Goal: Task Accomplishment & Management: Use online tool/utility

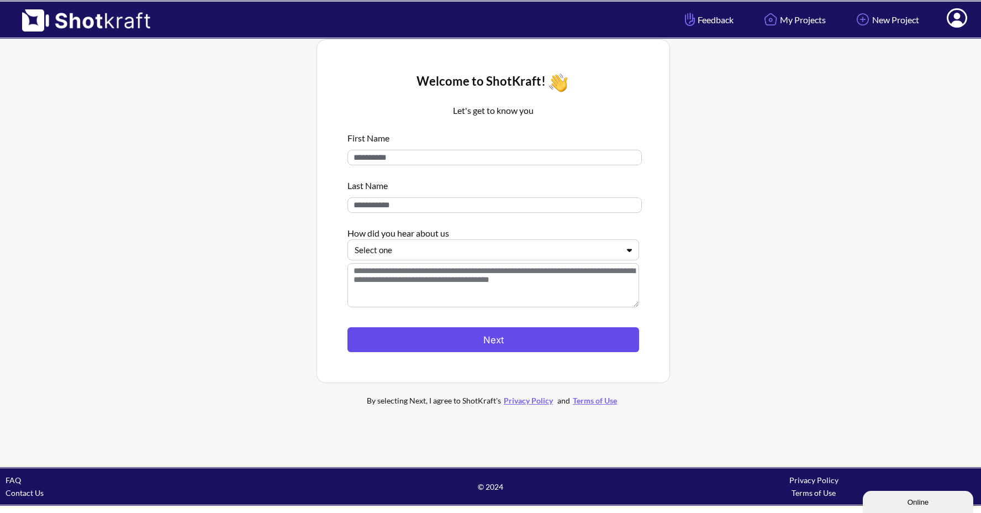
click at [467, 344] on button "Next" at bounding box center [493, 339] width 292 height 25
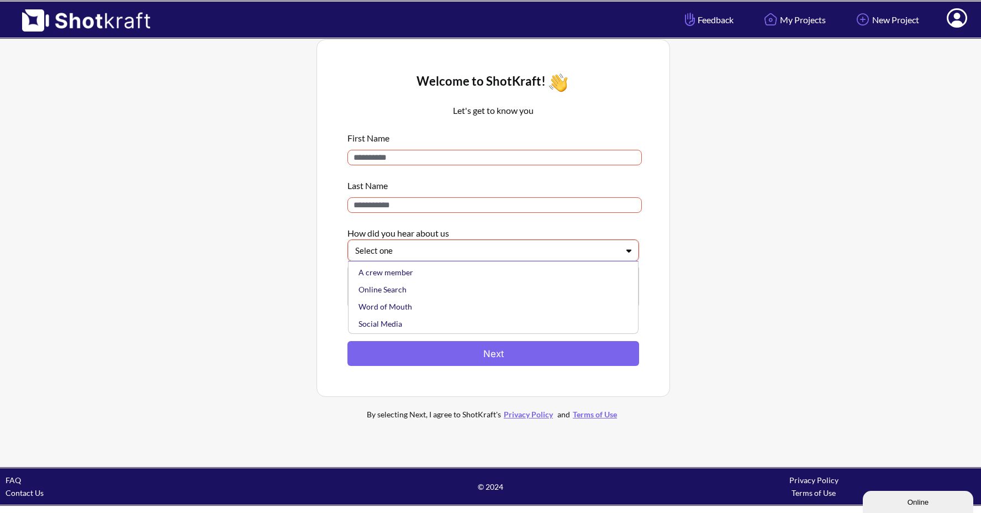
click at [436, 252] on div at bounding box center [486, 250] width 263 height 13
click at [404, 323] on div "Social Media" at bounding box center [496, 323] width 280 height 17
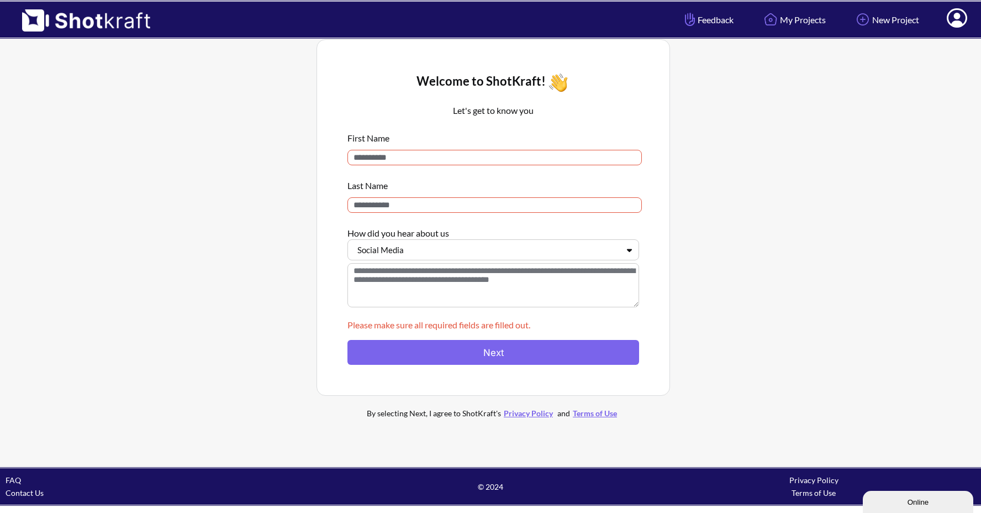
click at [425, 157] on input at bounding box center [494, 157] width 294 height 15
type input "*"
click at [409, 202] on input at bounding box center [494, 204] width 294 height 15
type input "*"
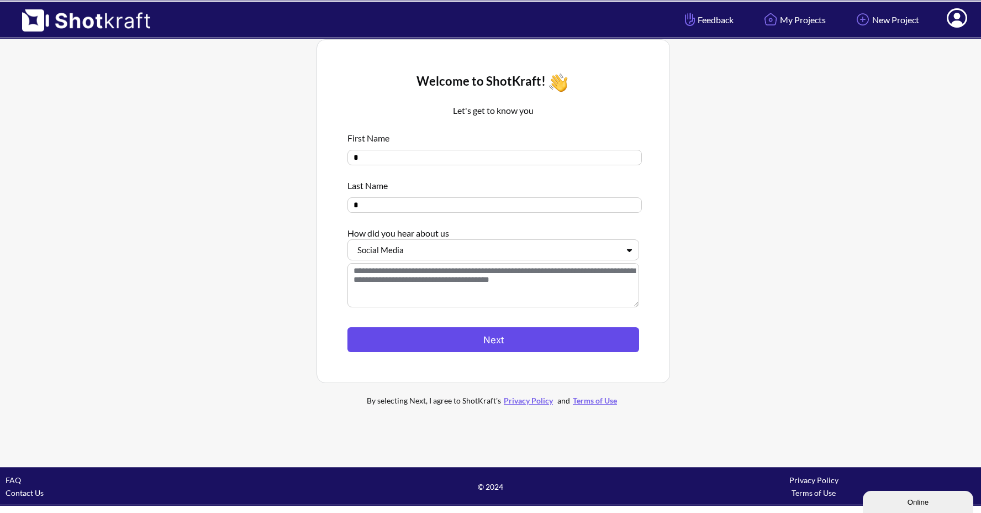
type input "*"
click at [446, 338] on button "Next" at bounding box center [493, 339] width 292 height 25
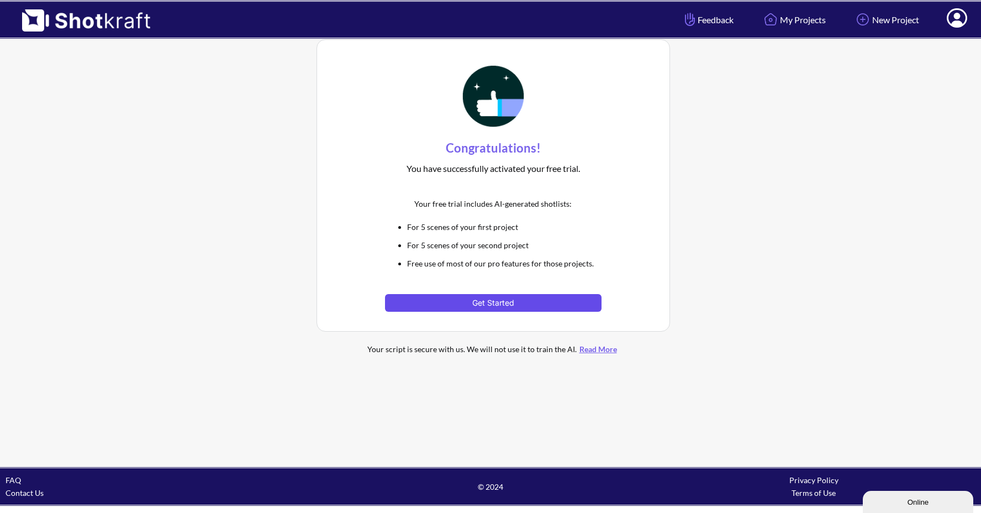
click at [459, 299] on button "Get Started" at bounding box center [493, 303] width 216 height 18
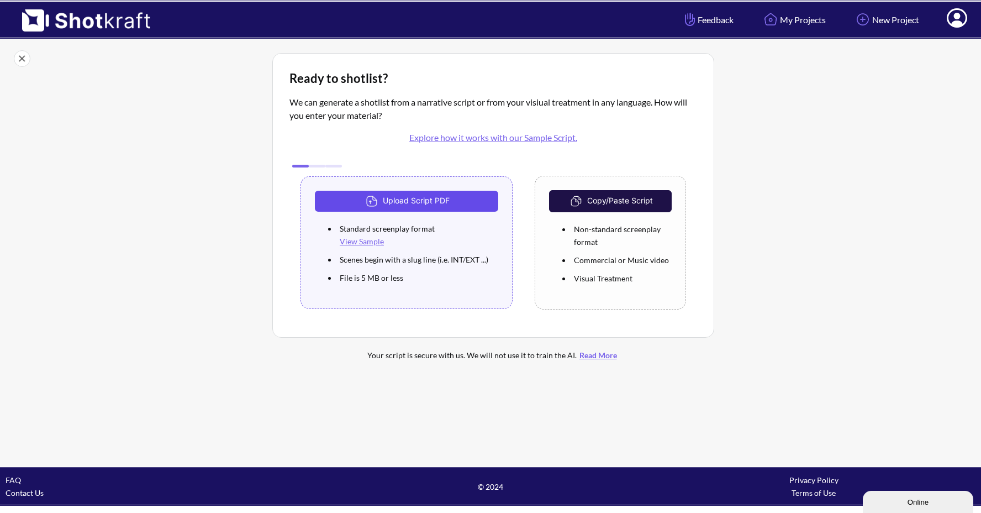
click at [427, 205] on button "Upload Script PDF" at bounding box center [406, 201] width 183 height 21
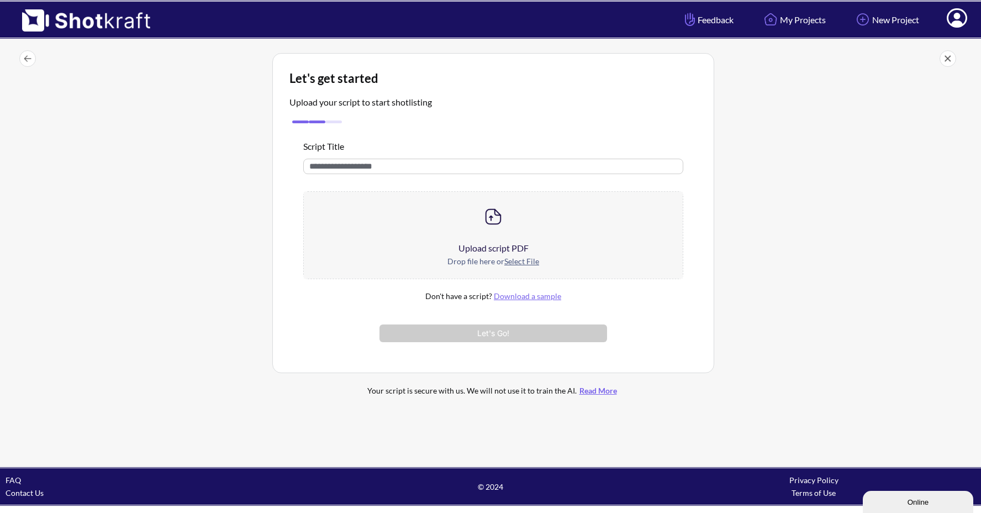
click at [508, 254] on div "Upload script PDF" at bounding box center [493, 247] width 379 height 13
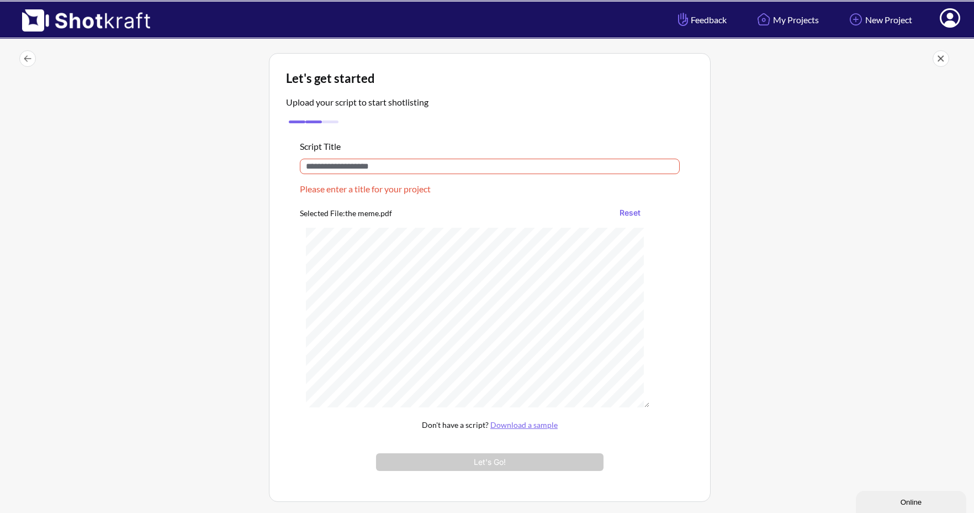
click at [371, 170] on input "text" at bounding box center [490, 166] width 380 height 15
type input "*"
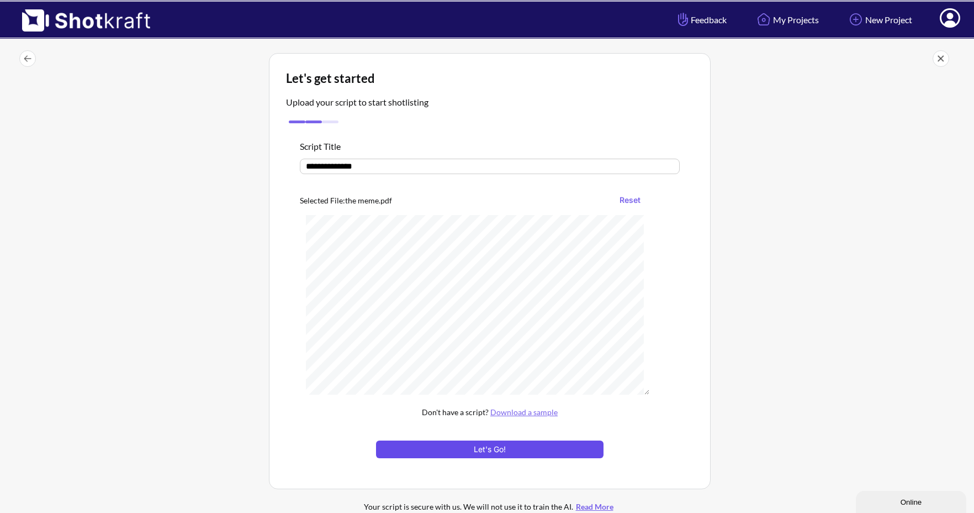
type input "**********"
click at [428, 449] on button "Let's Go!" at bounding box center [490, 449] width 228 height 18
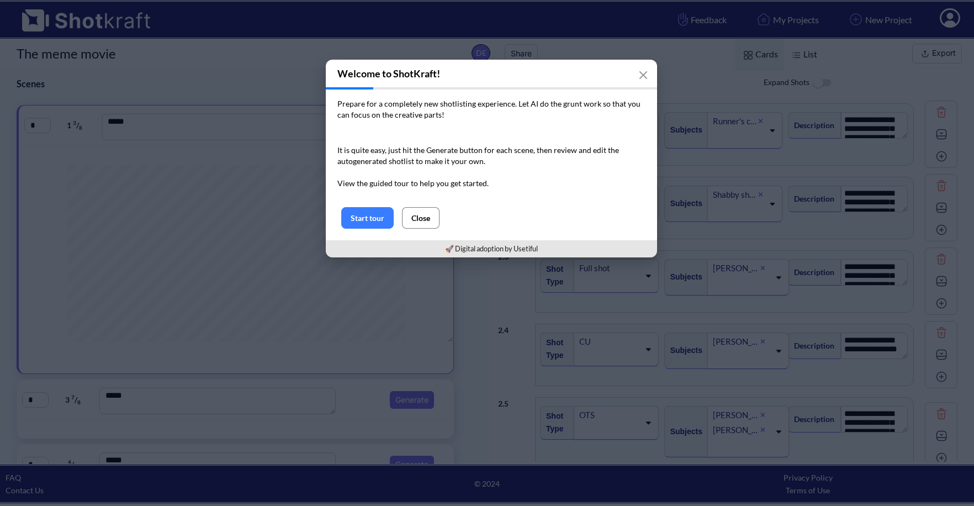
click at [420, 220] on button "Close" at bounding box center [421, 218] width 38 height 22
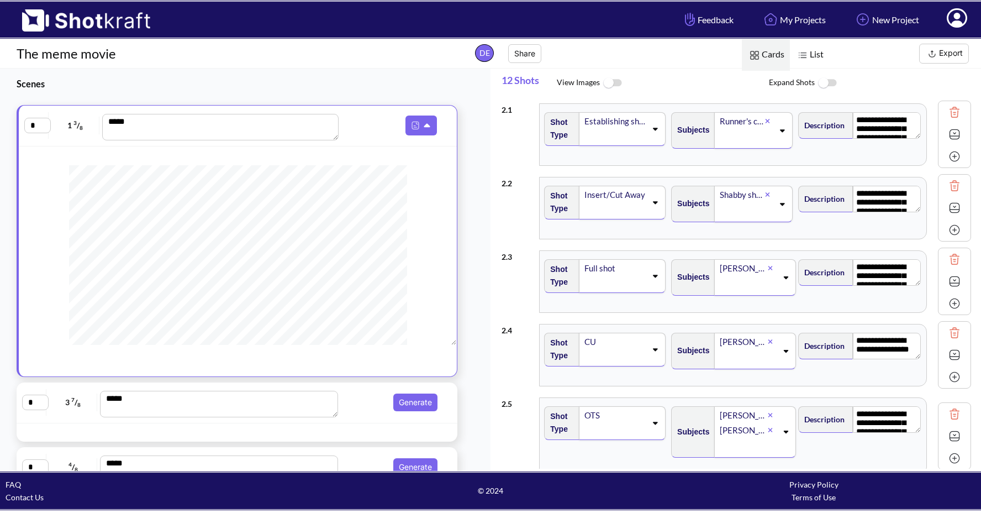
click at [653, 130] on icon at bounding box center [654, 129] width 15 height 8
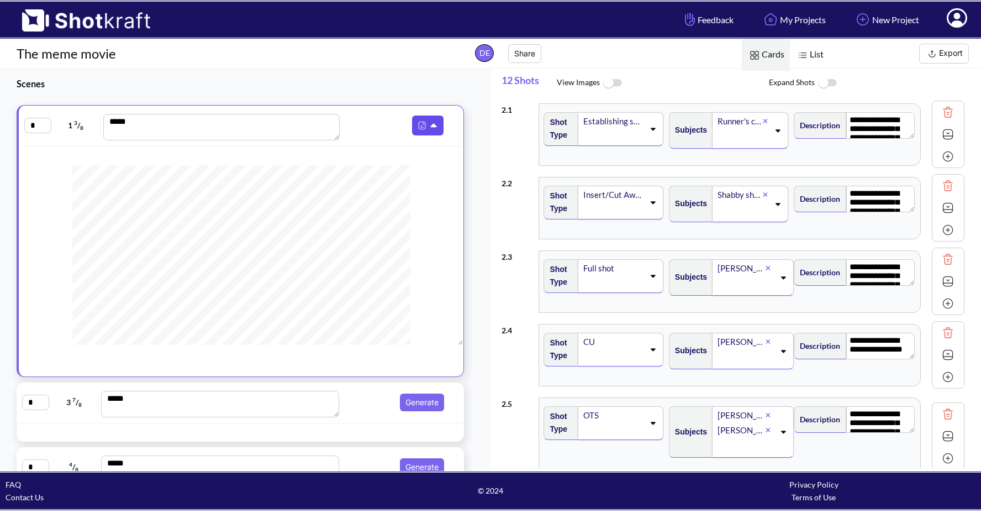
click at [431, 124] on icon at bounding box center [434, 126] width 6 height 4
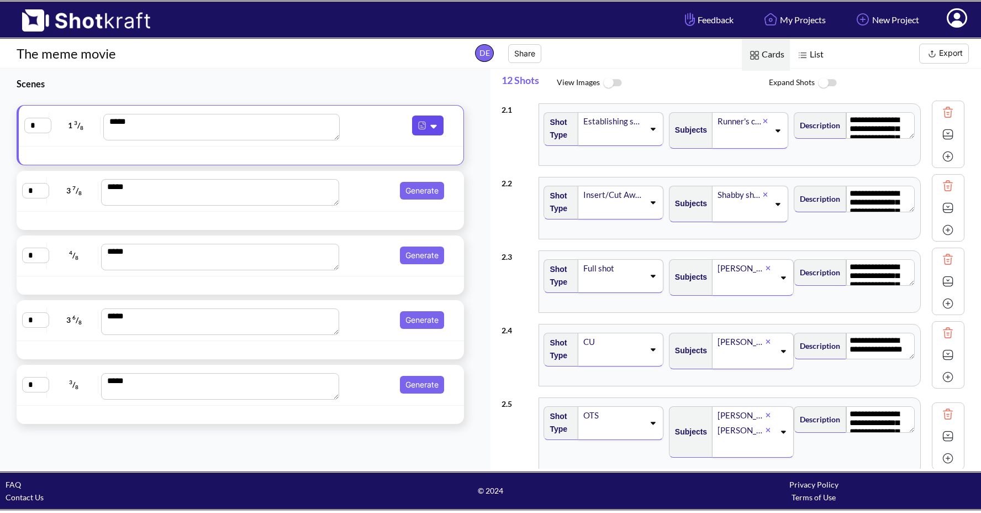
click at [429, 124] on icon at bounding box center [435, 126] width 12 height 10
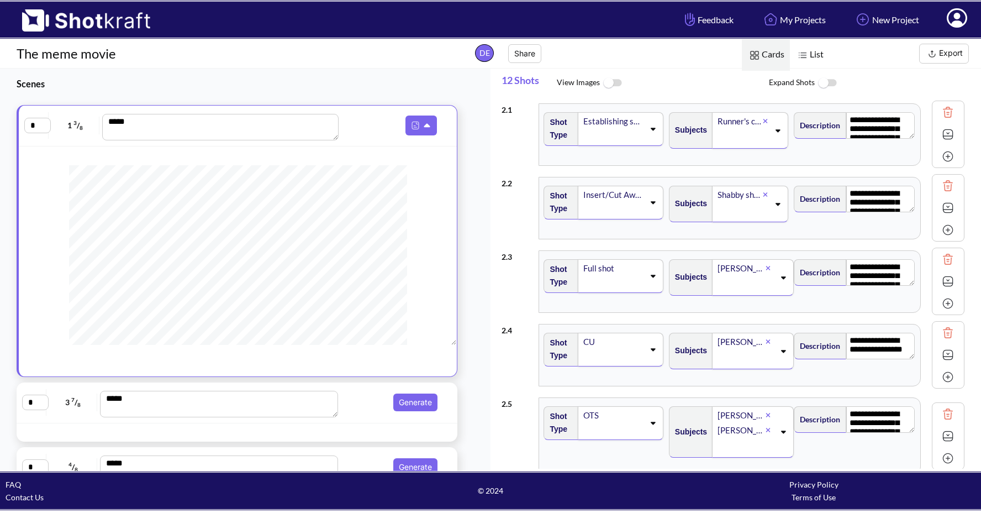
click at [615, 88] on img at bounding box center [612, 83] width 25 height 24
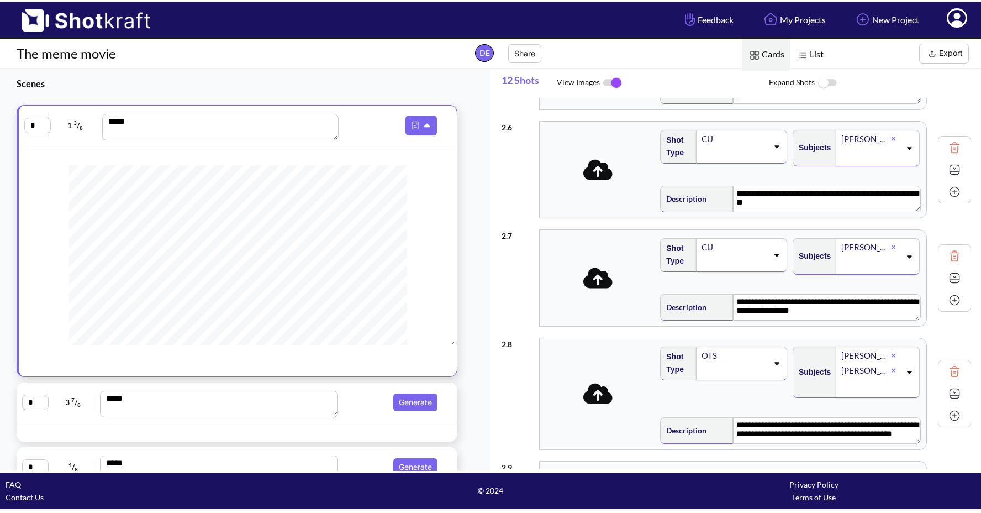
scroll to position [10, 0]
